Goal: Find specific page/section: Find specific page/section

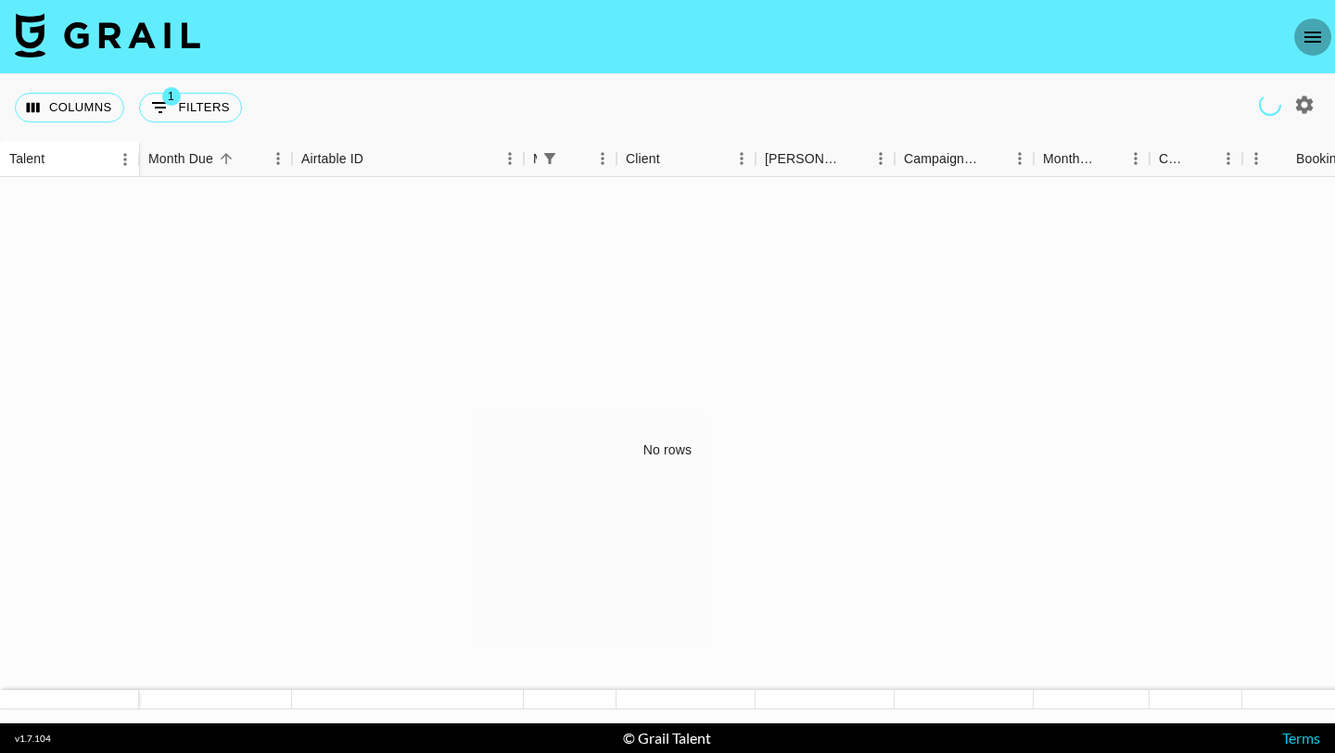
click at [1316, 34] on icon "open drawer" at bounding box center [1312, 37] width 22 height 22
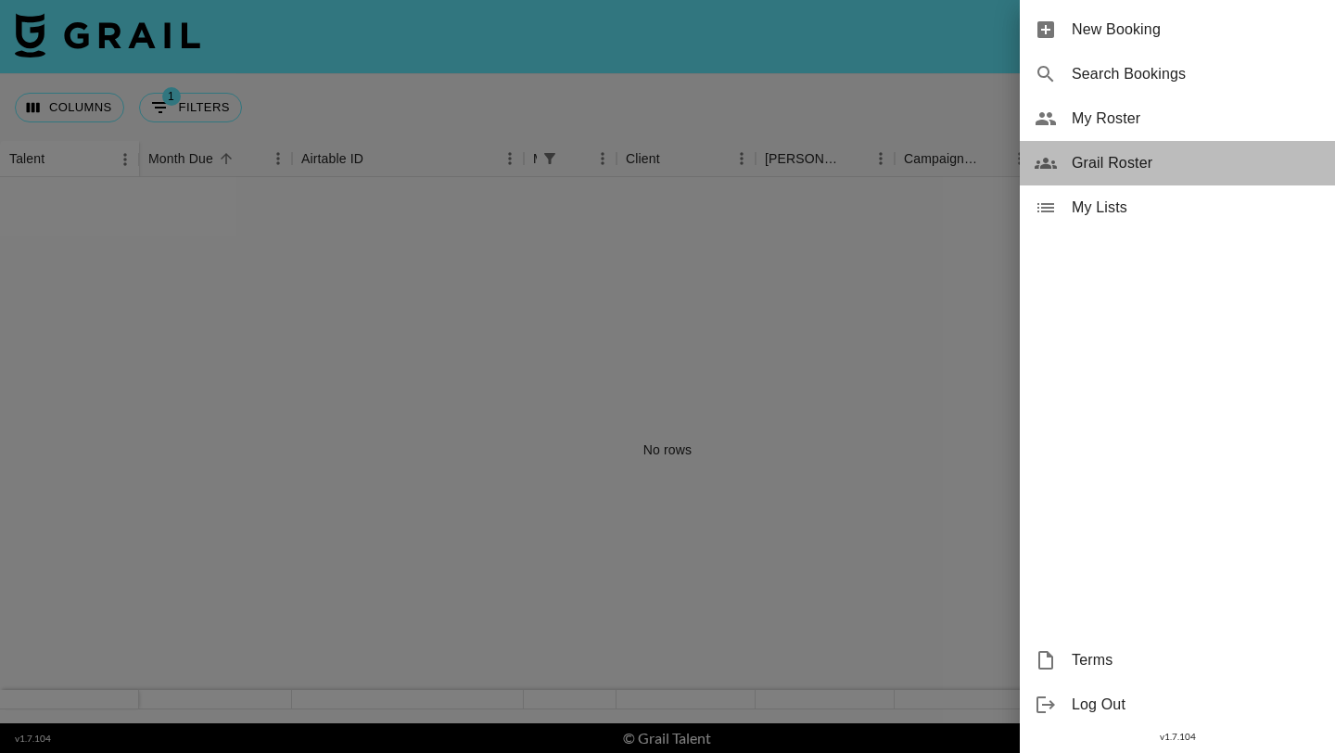
click at [1186, 166] on span "Grail Roster" at bounding box center [1196, 163] width 248 height 22
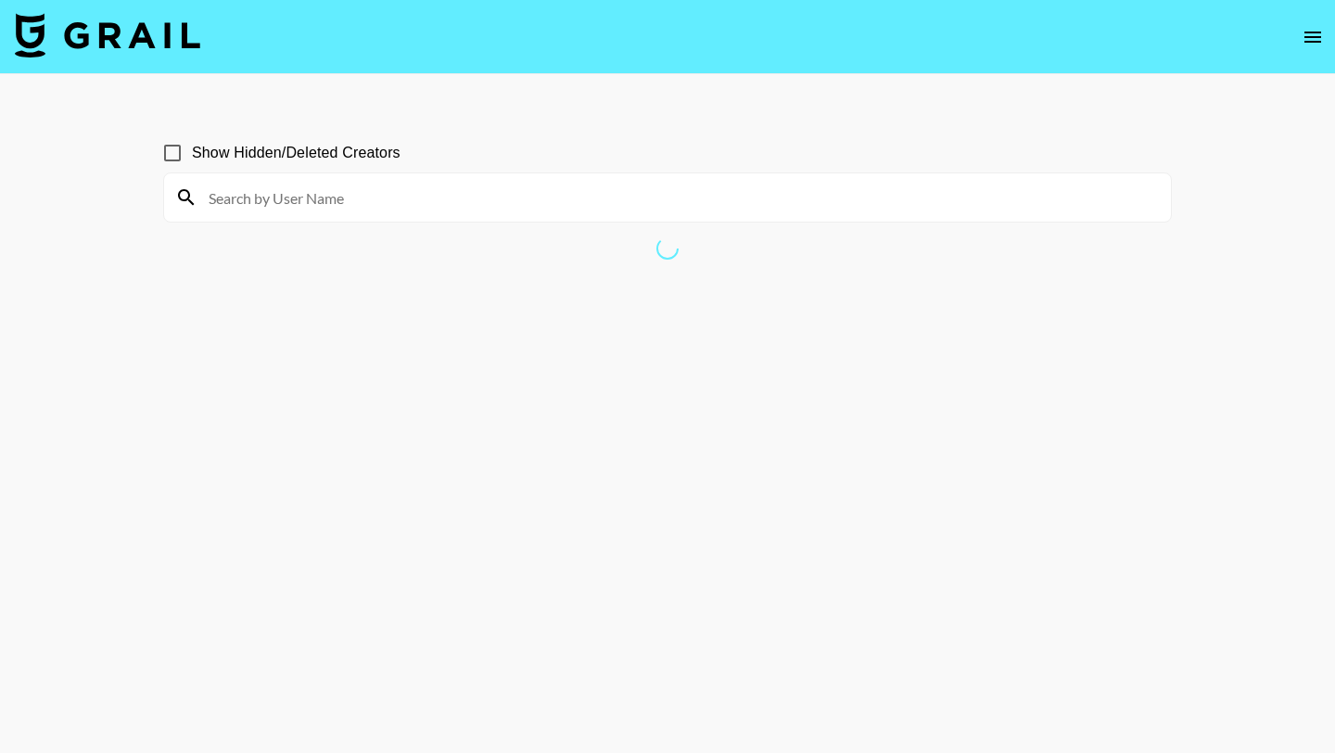
click at [429, 191] on input at bounding box center [678, 198] width 962 height 30
click at [331, 188] on input "maya" at bounding box center [678, 198] width 962 height 30
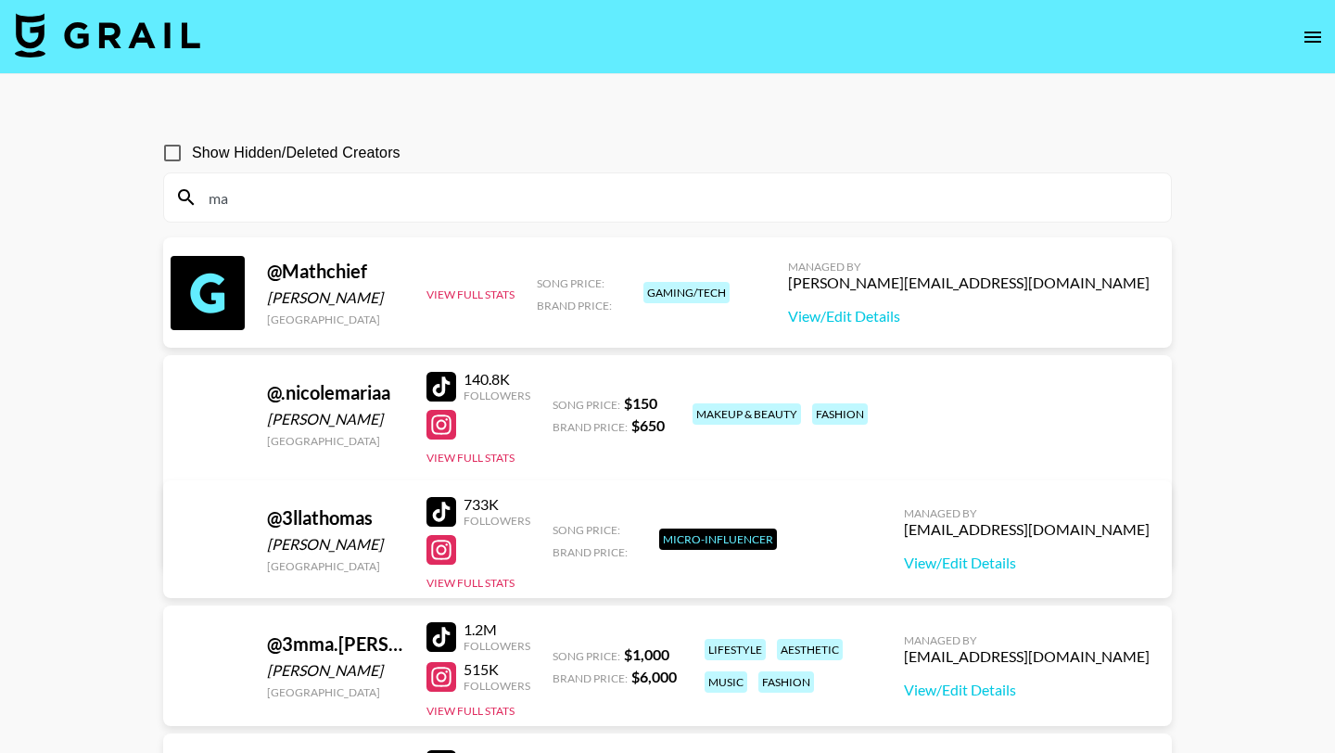
type input "m"
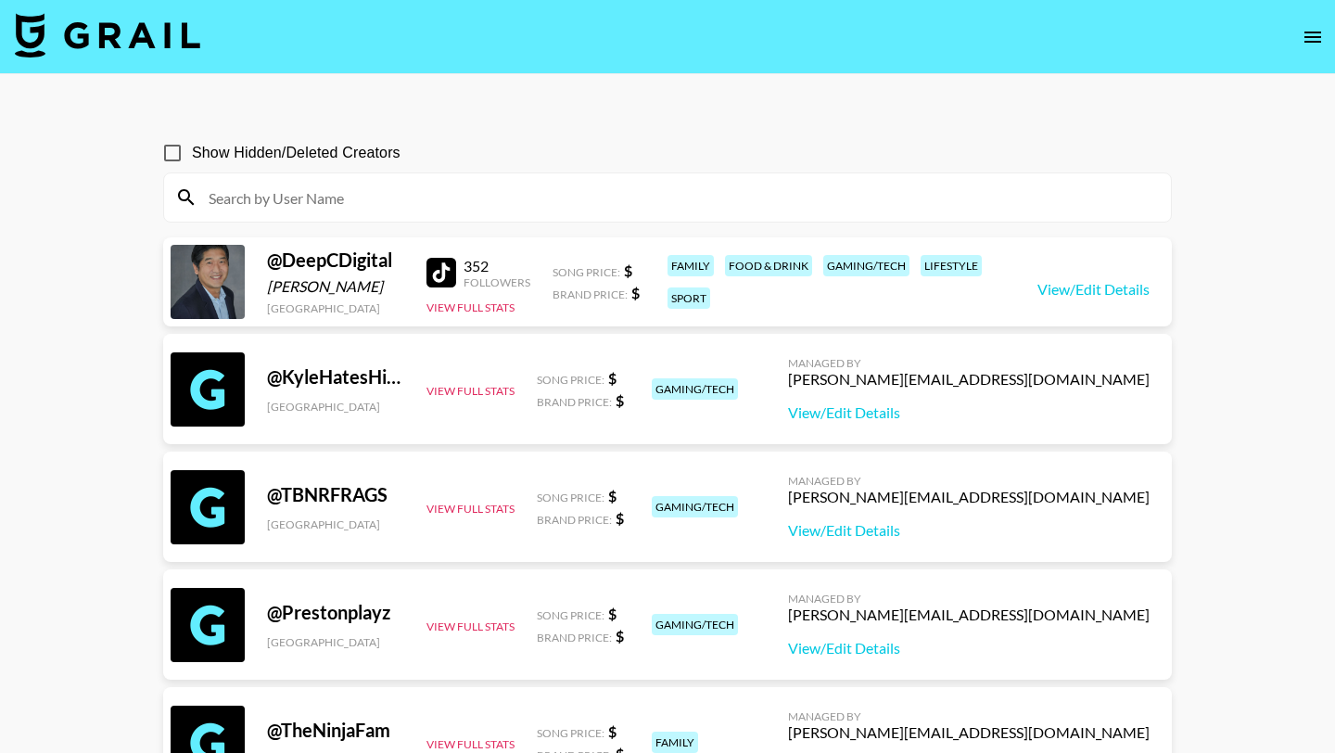
click at [323, 148] on span "Show Hidden/Deleted Creators" at bounding box center [296, 153] width 209 height 22
click at [192, 148] on input "Show Hidden/Deleted Creators" at bounding box center [172, 152] width 39 height 39
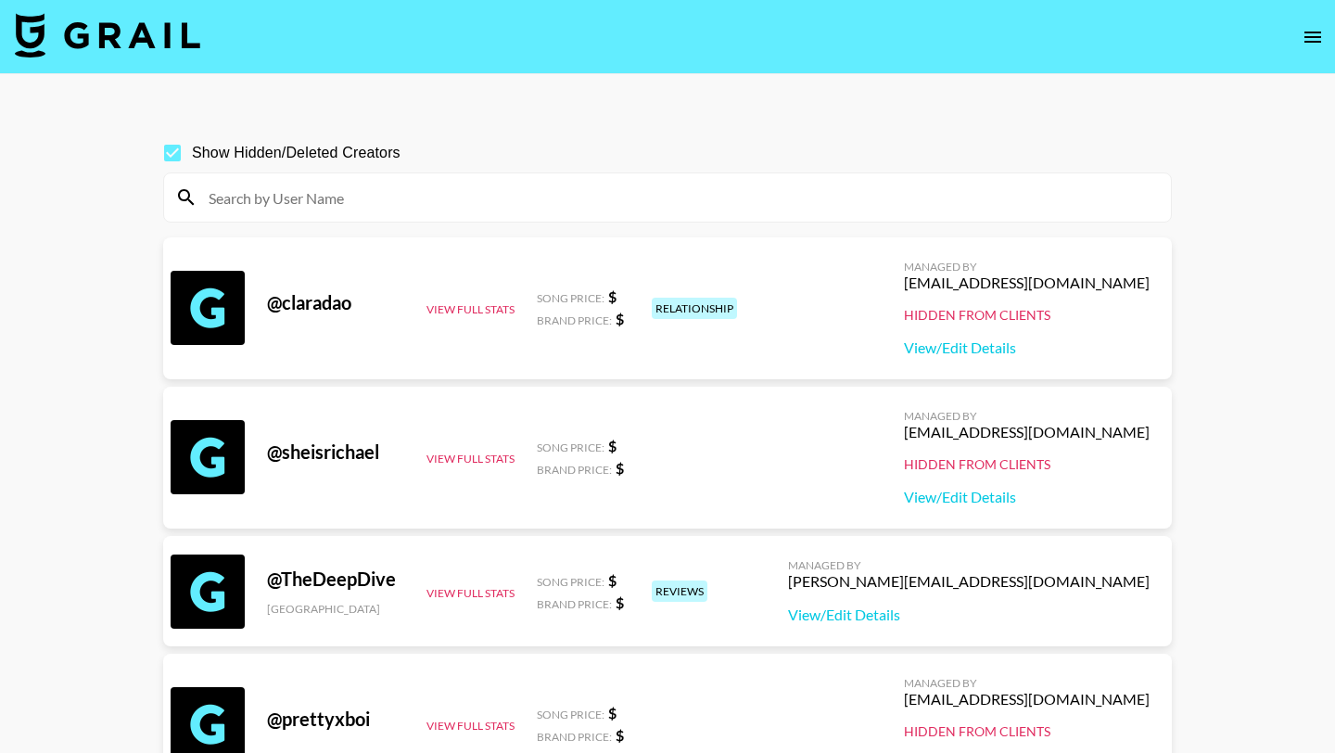
click at [245, 148] on span "Show Hidden/Deleted Creators" at bounding box center [296, 153] width 209 height 22
click at [192, 148] on input "Show Hidden/Deleted Creators" at bounding box center [172, 152] width 39 height 39
checkbox input "false"
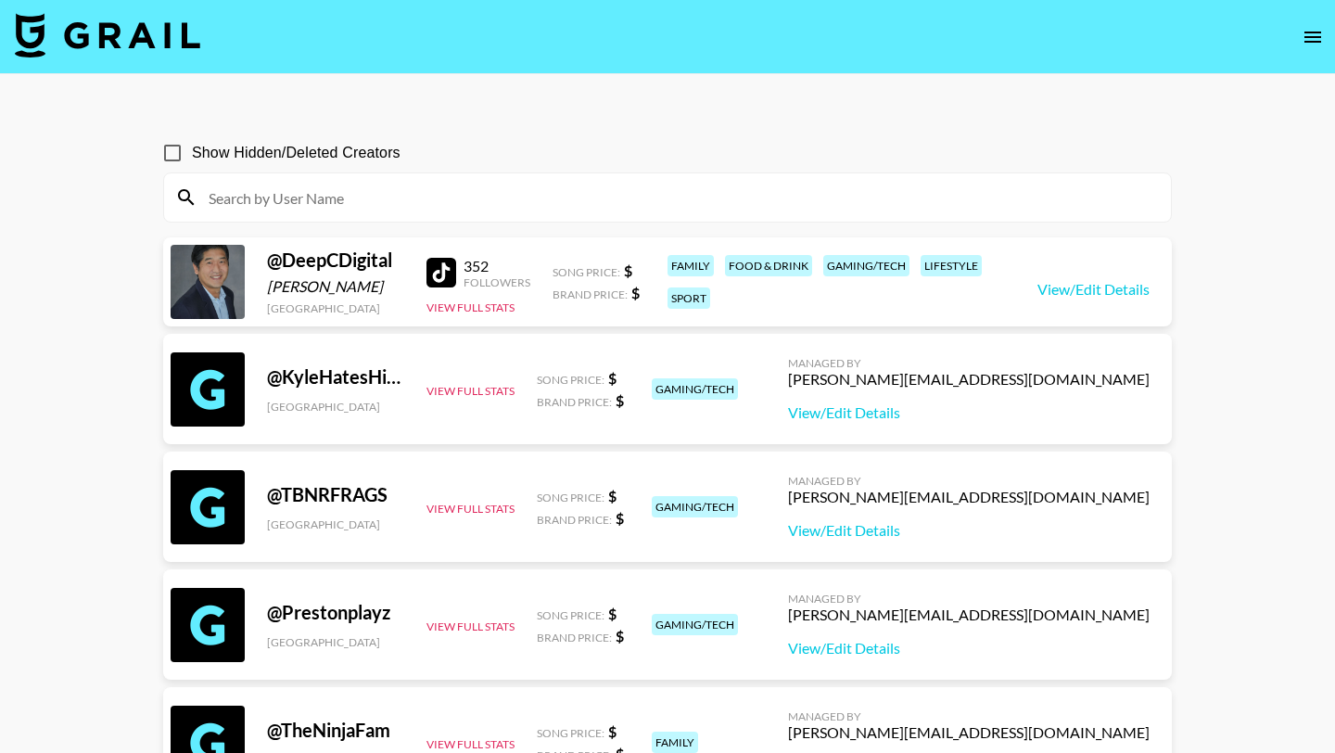
click at [1309, 40] on icon "open drawer" at bounding box center [1312, 37] width 22 height 22
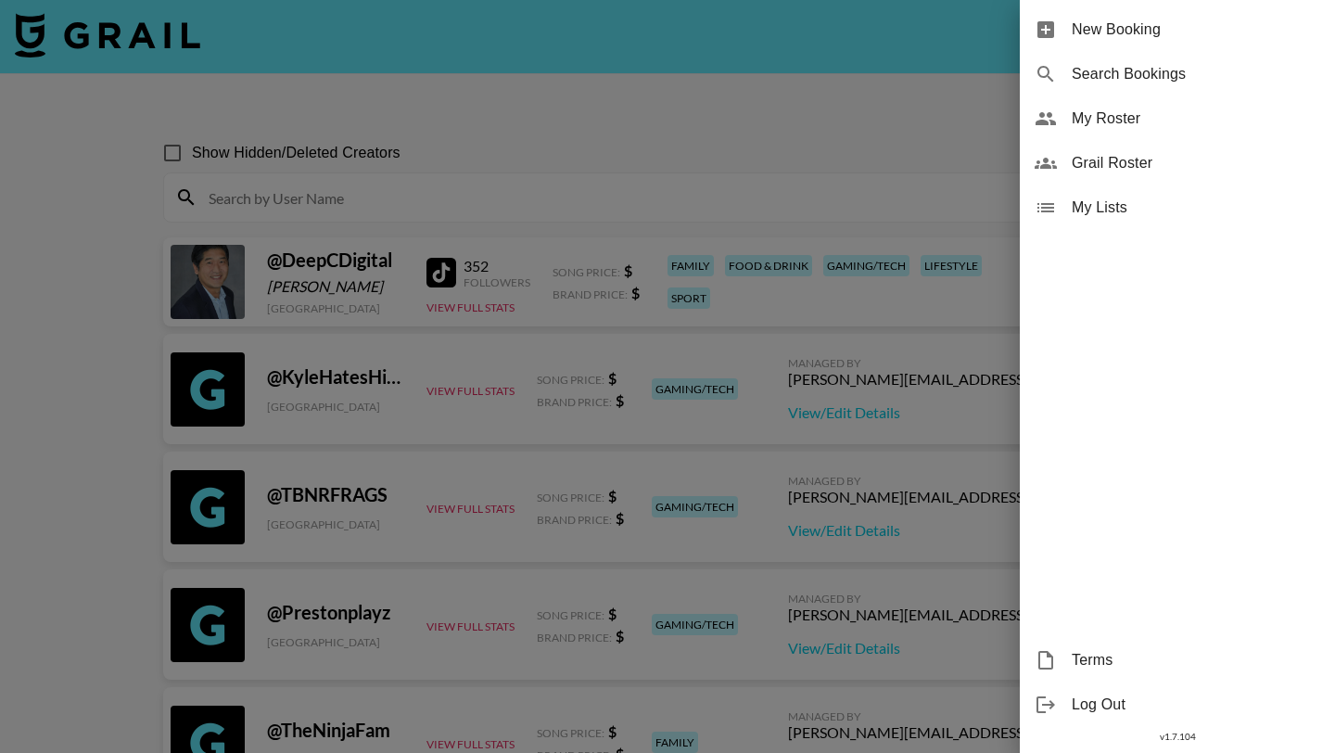
click at [1187, 116] on span "My Roster" at bounding box center [1196, 119] width 248 height 22
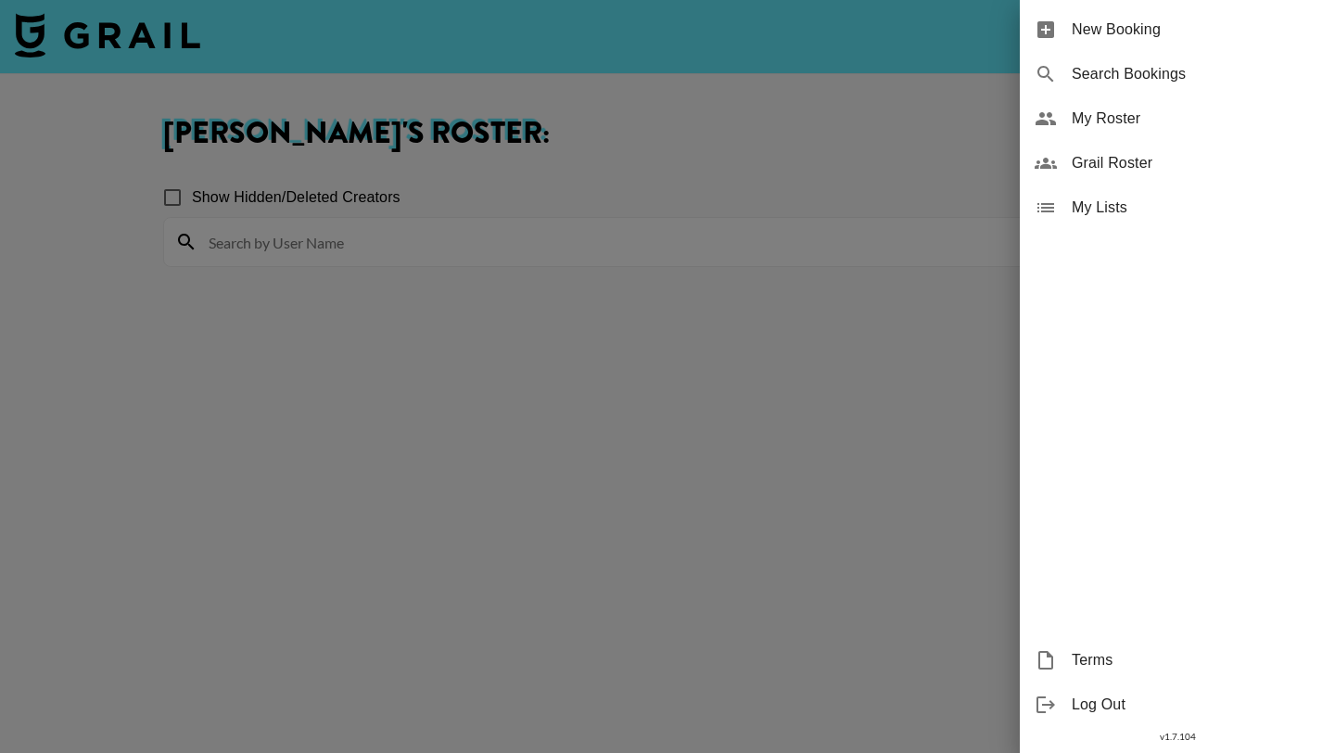
click at [608, 173] on div at bounding box center [667, 376] width 1335 height 753
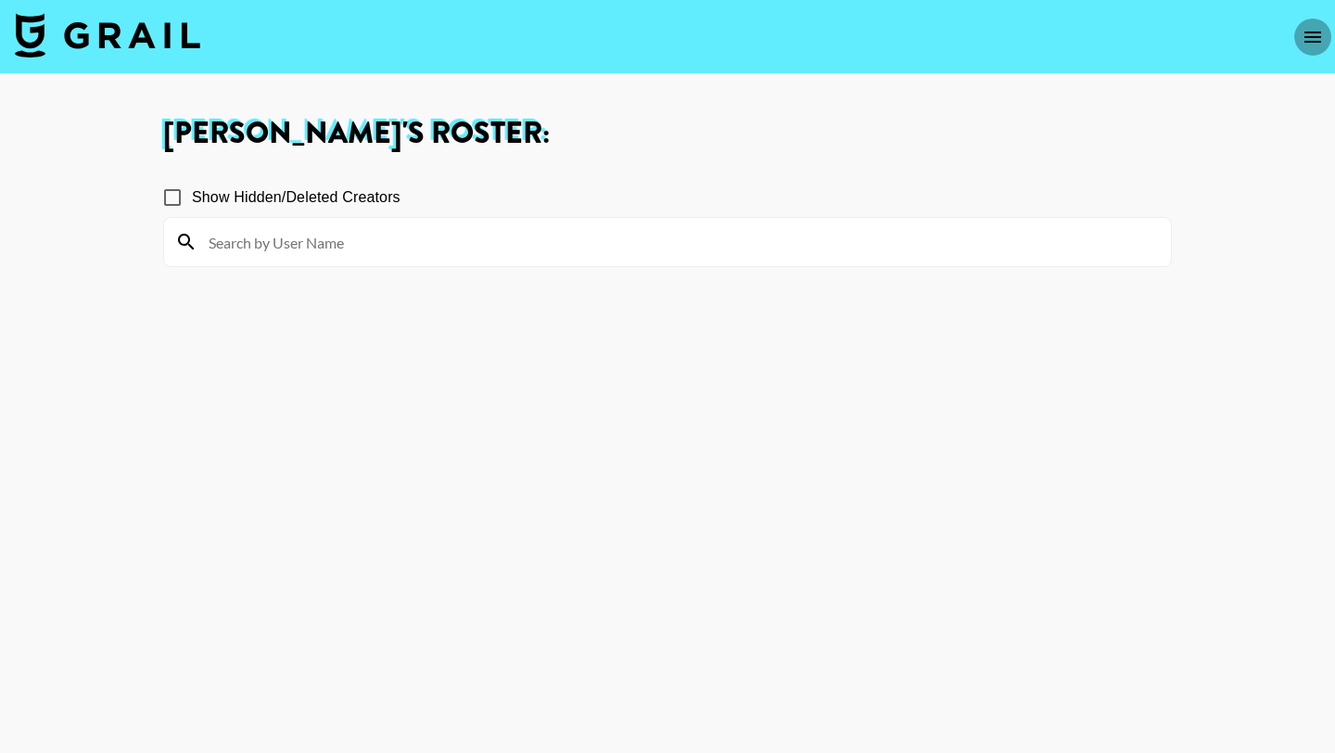
click at [1304, 29] on icon "open drawer" at bounding box center [1312, 37] width 22 height 22
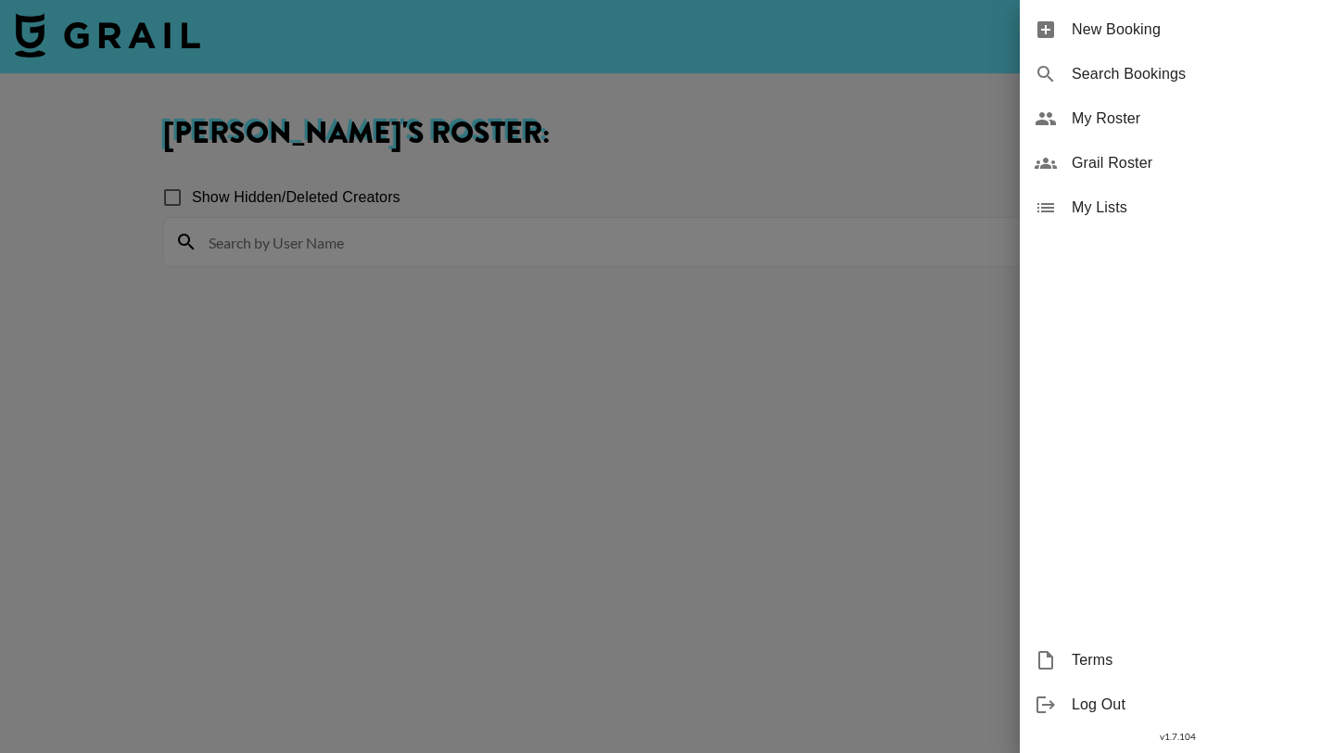
click at [1086, 212] on span "My Lists" at bounding box center [1196, 208] width 248 height 22
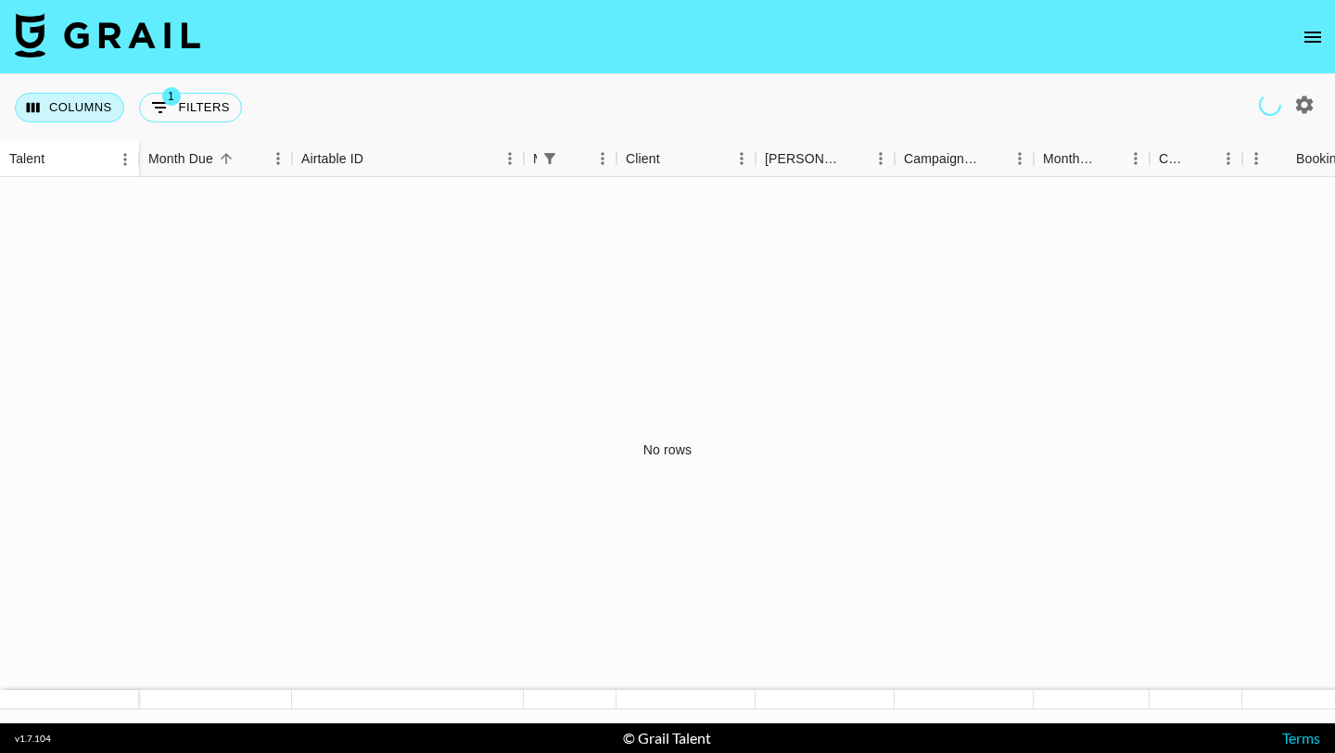
click at [103, 121] on div "Columns 1 Filters + Booking" at bounding box center [132, 107] width 235 height 67
click at [103, 116] on button "Columns" at bounding box center [69, 108] width 109 height 30
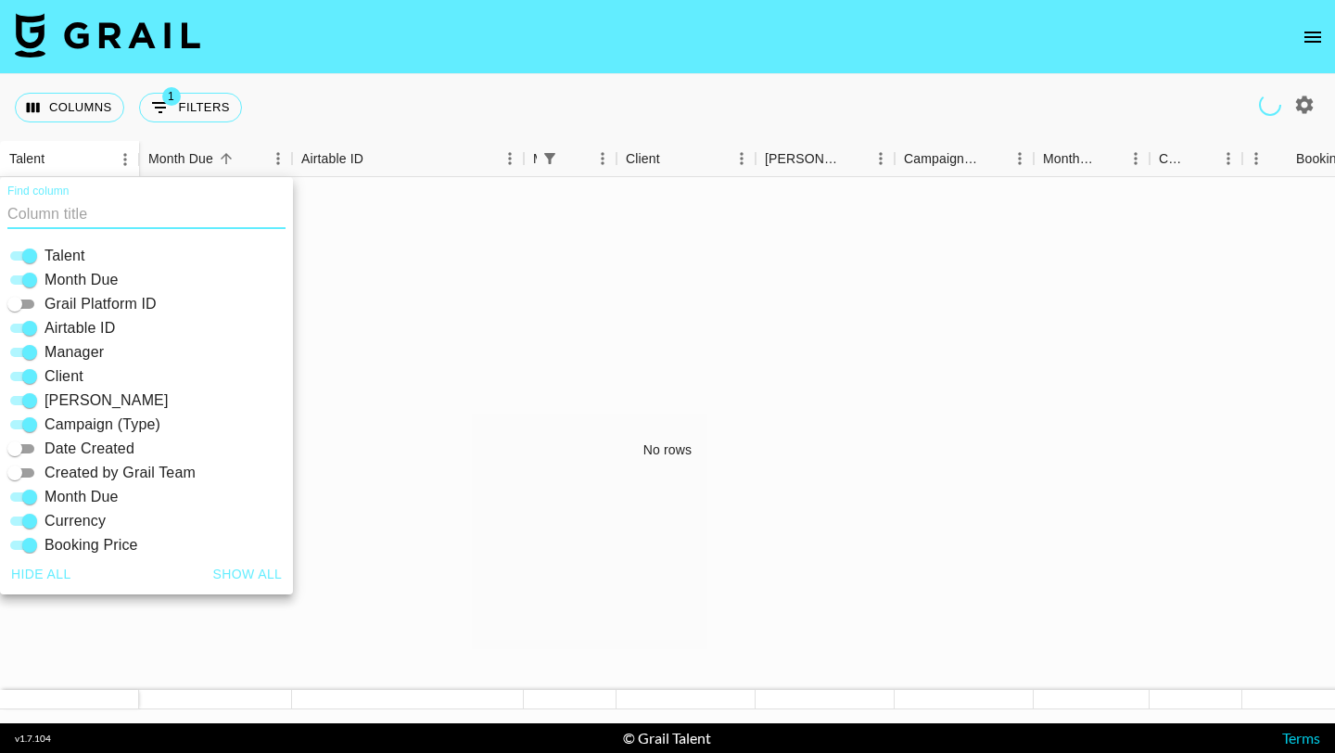
click at [343, 92] on div "Columns 1 Filters + Booking" at bounding box center [667, 107] width 1335 height 67
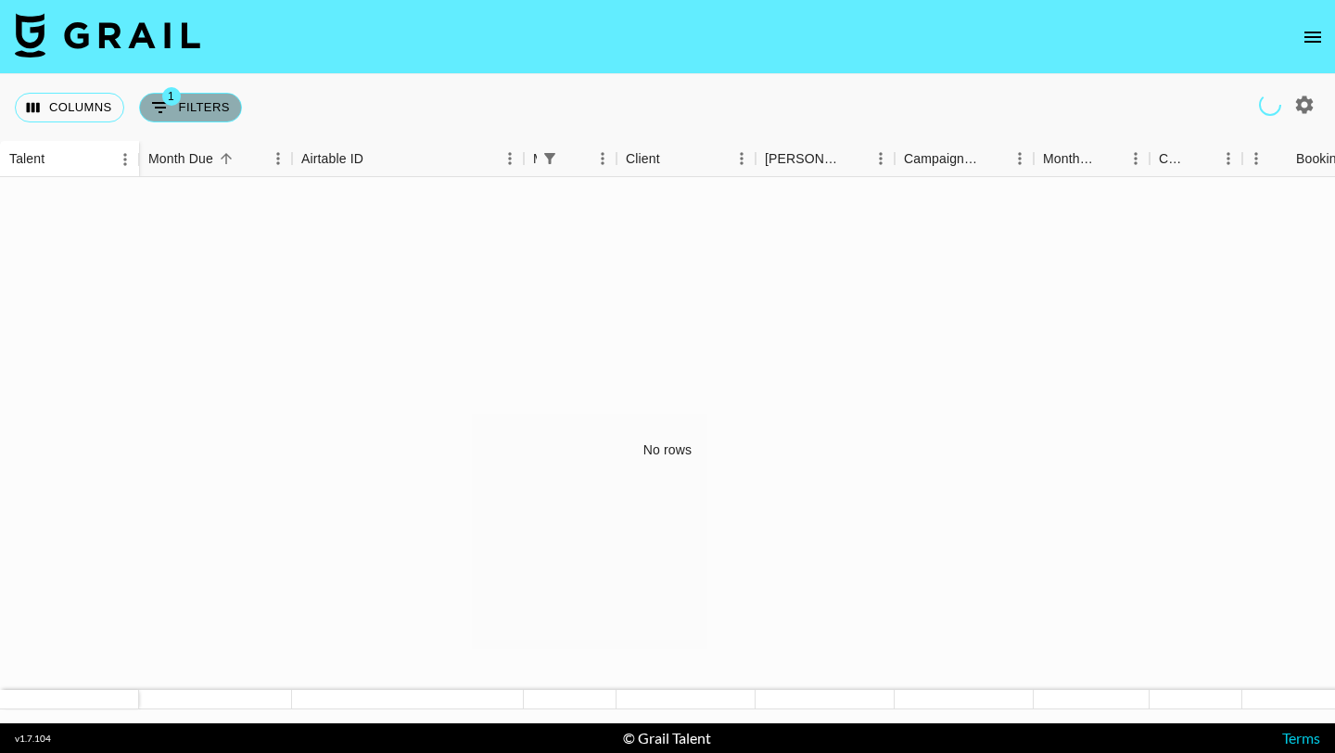
click at [215, 105] on button "1 Filters" at bounding box center [190, 108] width 103 height 30
select select "managerIds"
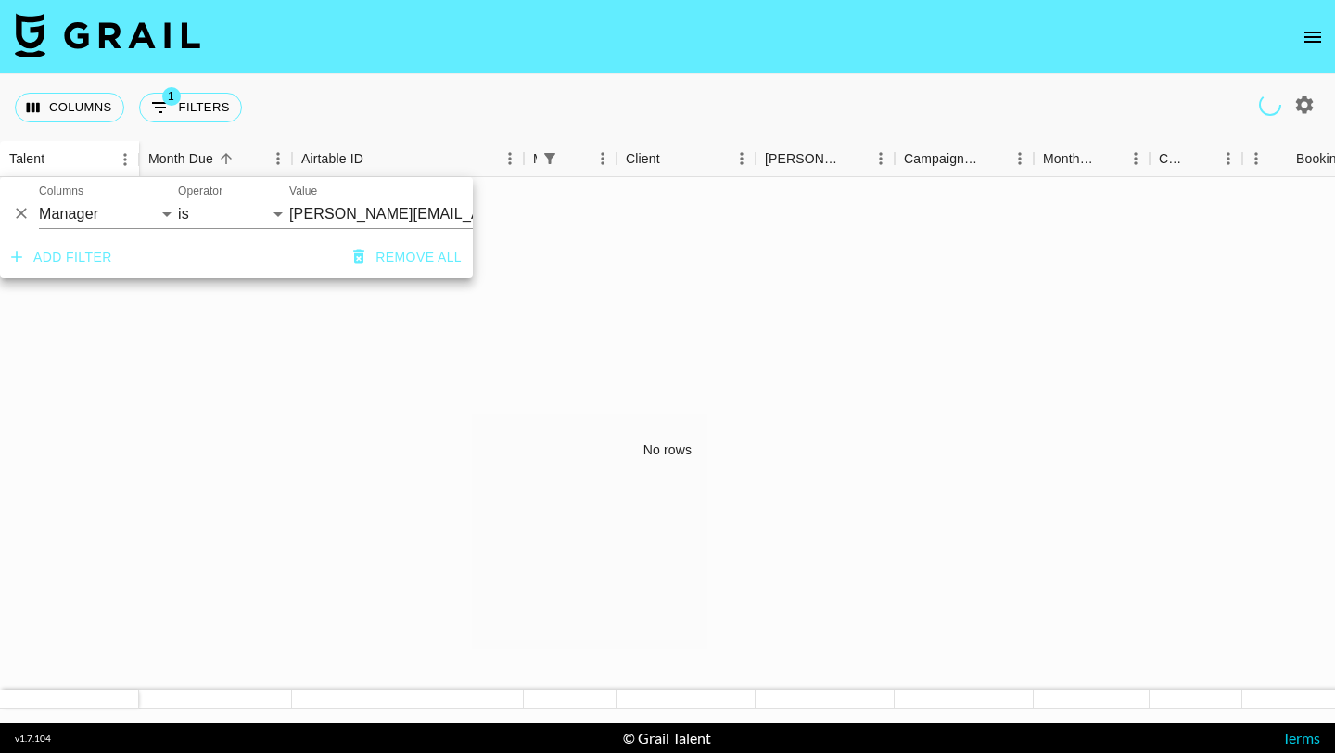
click at [296, 55] on nav at bounding box center [667, 37] width 1335 height 74
